Goal: Information Seeking & Learning: Learn about a topic

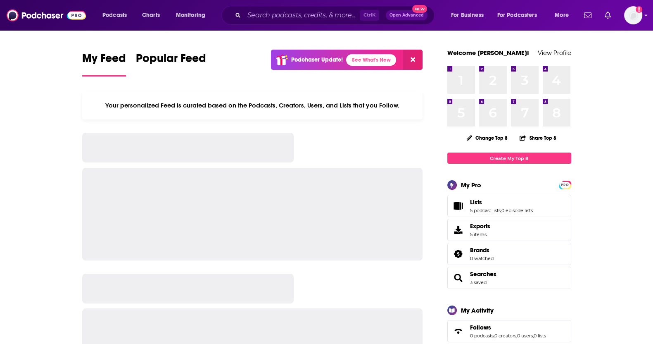
click at [262, 16] on input "Search podcasts, credits, & more..." at bounding box center [302, 15] width 116 height 13
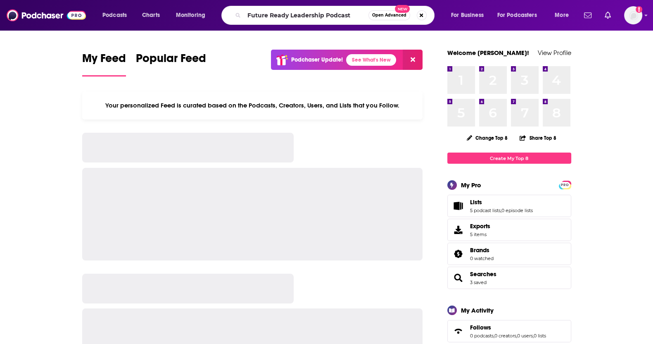
type input "Future Ready Leadership Podcast"
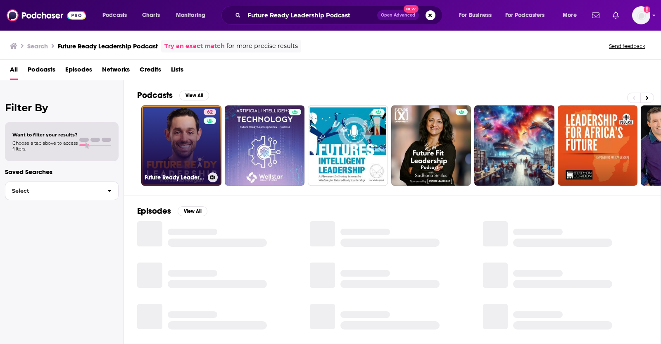
click at [196, 170] on link "62 Future Ready Leadership With [PERSON_NAME]" at bounding box center [181, 145] width 80 height 80
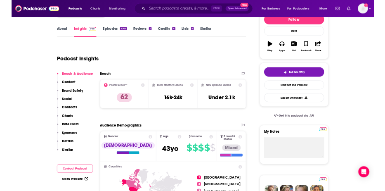
scroll to position [117, 0]
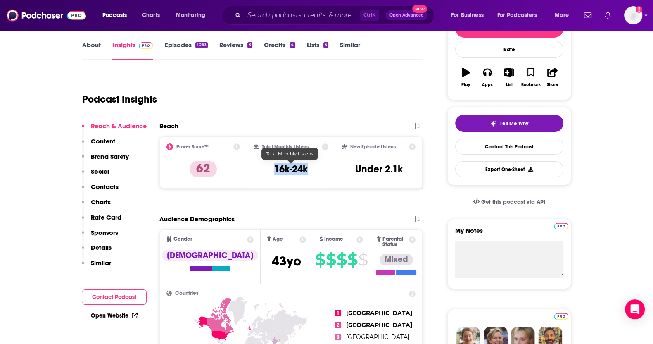
drag, startPoint x: 319, startPoint y: 170, endPoint x: 268, endPoint y: 170, distance: 50.4
click at [268, 170] on div "Total Monthly Listens 16k-24k" at bounding box center [291, 162] width 75 height 38
copy h3 "16k-24k"
click at [488, 170] on button "Export One-Sheet" at bounding box center [509, 169] width 108 height 16
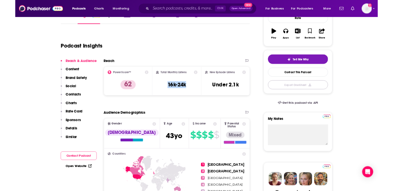
scroll to position [0, 0]
